Goal: Navigation & Orientation: Understand site structure

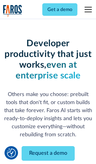
scroll to position [72, 0]
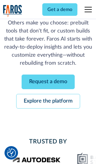
click at [48, 82] on link "Request a demo" at bounding box center [48, 82] width 53 height 15
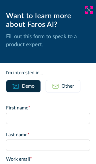
click at [88, 10] on icon at bounding box center [88, 9] width 5 height 4
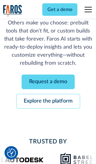
scroll to position [91, 0]
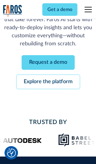
click at [48, 82] on link "Explore the platform" at bounding box center [48, 82] width 64 height 15
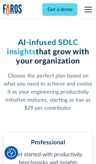
scroll to position [926, 0]
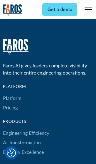
click at [12, 94] on link "Platform" at bounding box center [12, 99] width 18 height 10
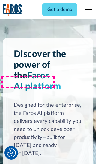
scroll to position [4673, 0]
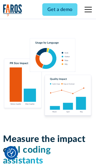
scroll to position [3686, 0]
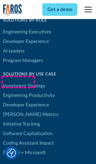
click at [18, 110] on link "[PERSON_NAME] Metrics" at bounding box center [30, 115] width 55 height 10
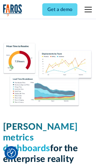
scroll to position [2618, 0]
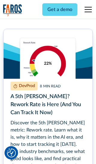
scroll to position [2706, 0]
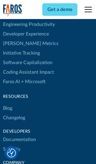
click at [14, 113] on link "Changelog" at bounding box center [14, 118] width 22 height 10
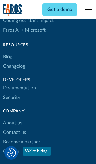
scroll to position [7221, 0]
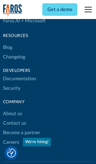
click at [12, 109] on link "About us" at bounding box center [12, 114] width 19 height 10
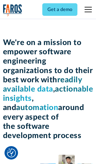
scroll to position [2062, 0]
